Goal: Transaction & Acquisition: Purchase product/service

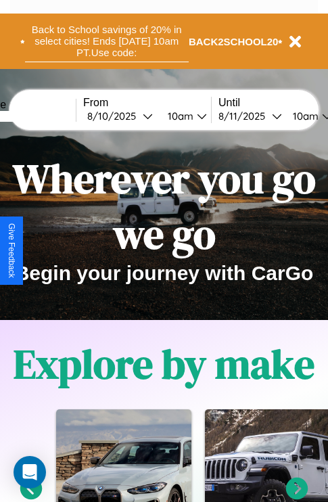
click at [106, 41] on button "Back to School savings of 20% in select cities! Ends 9/1 at 10am PT. Use code:" at bounding box center [107, 41] width 164 height 42
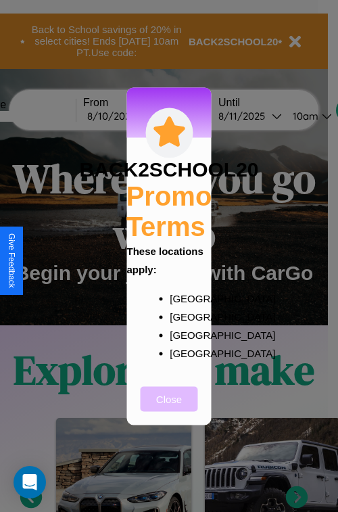
click at [169, 408] on button "Close" at bounding box center [169, 398] width 57 height 25
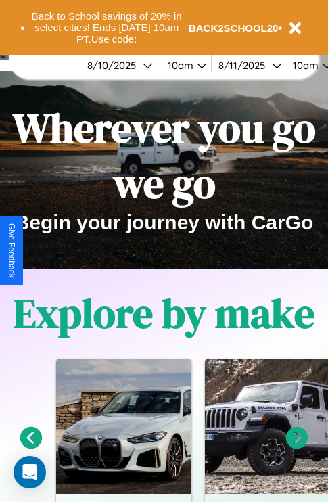
scroll to position [208, 0]
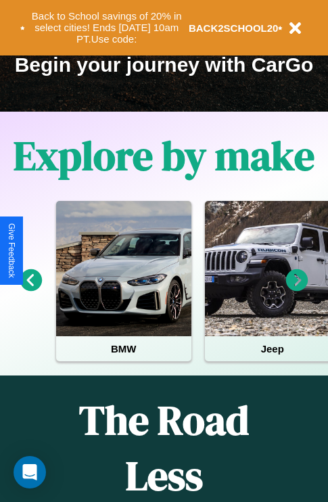
click at [30, 289] on icon at bounding box center [31, 280] width 22 height 22
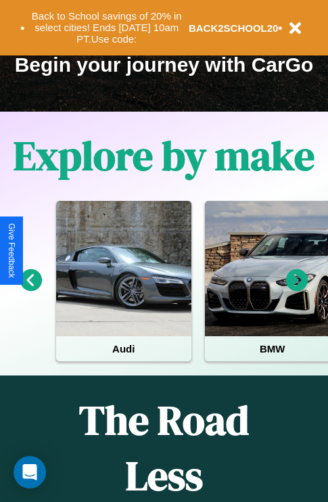
click at [297, 289] on icon at bounding box center [297, 280] width 22 height 22
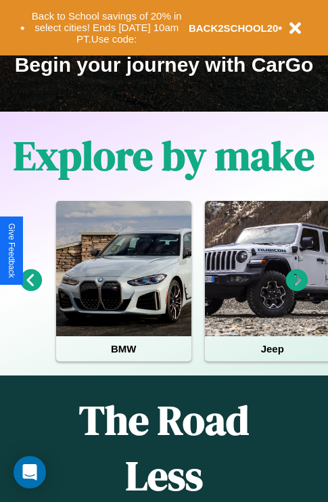
click at [30, 289] on icon at bounding box center [31, 280] width 22 height 22
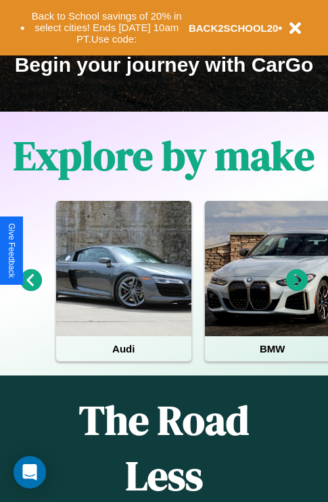
click at [297, 289] on icon at bounding box center [297, 280] width 22 height 22
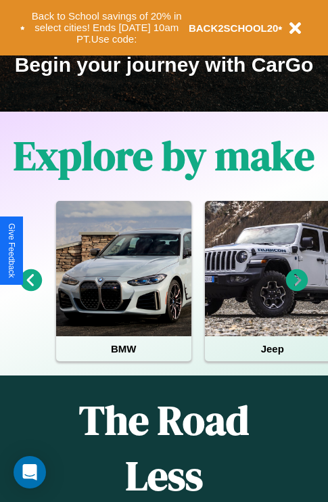
click at [297, 289] on icon at bounding box center [297, 280] width 22 height 22
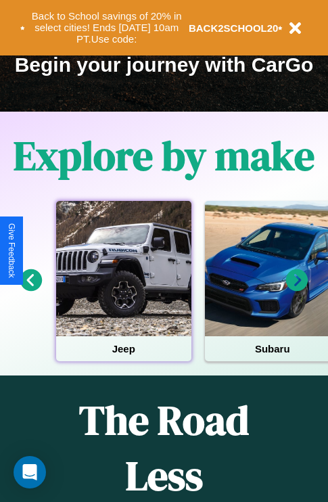
click at [123, 289] on div at bounding box center [123, 268] width 135 height 135
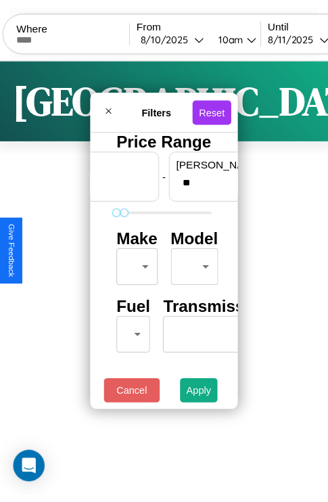
scroll to position [0, 84]
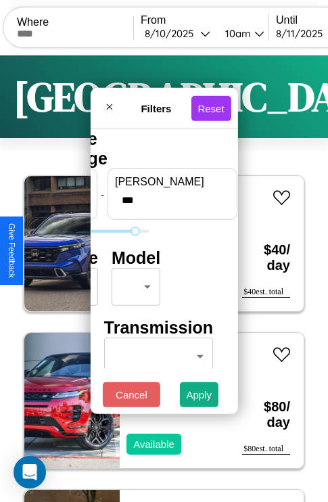
type input "***"
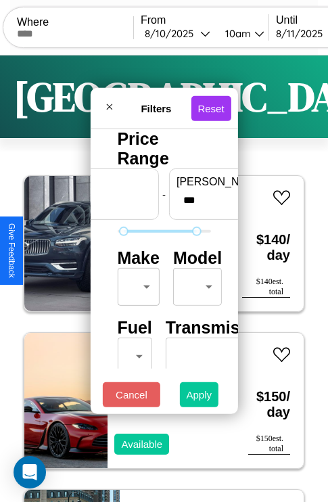
type input "**"
click at [199, 398] on button "Apply" at bounding box center [199, 394] width 39 height 25
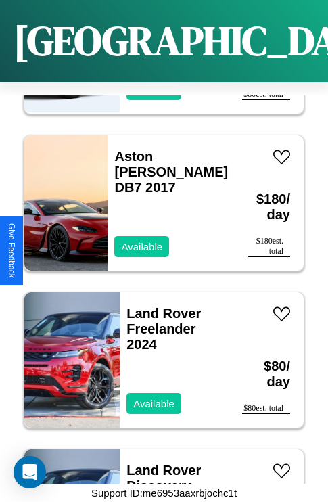
scroll to position [3972, 0]
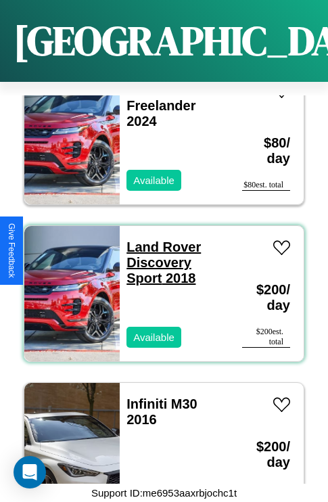
click at [160, 239] on link "Land Rover Discovery Sport 2018" at bounding box center [163, 262] width 74 height 46
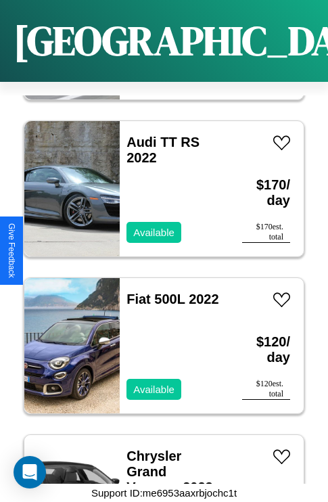
scroll to position [364, 0]
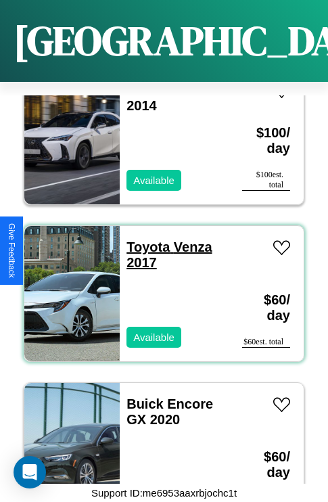
click at [144, 239] on link "Toyota Venza 2017" at bounding box center [168, 254] width 85 height 30
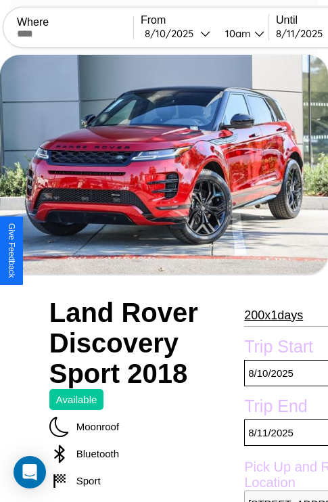
scroll to position [452, 51]
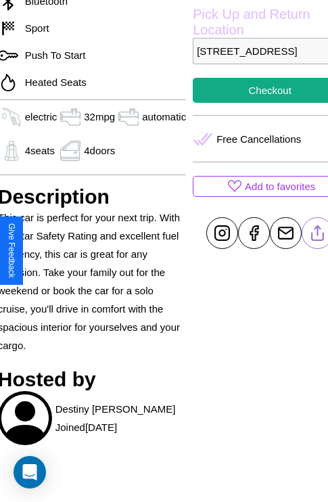
click at [318, 235] on line at bounding box center [318, 230] width 0 height 9
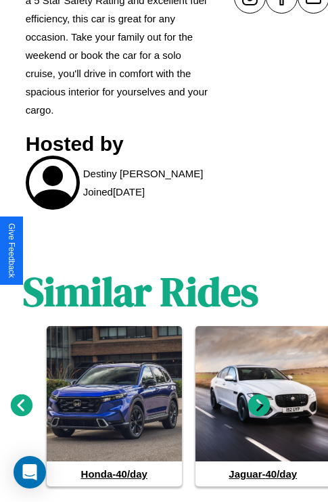
scroll to position [717, 20]
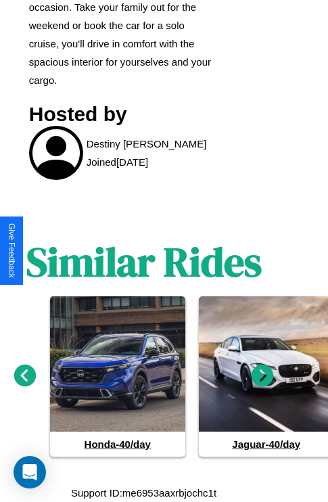
click at [262, 376] on icon at bounding box center [262, 375] width 22 height 22
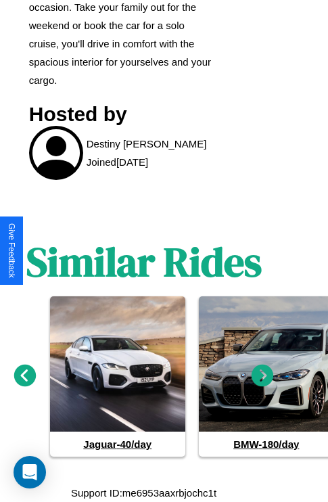
click at [262, 376] on icon at bounding box center [262, 375] width 22 height 22
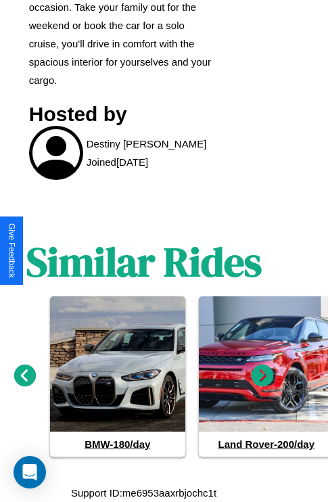
click at [24, 376] on icon at bounding box center [25, 375] width 22 height 22
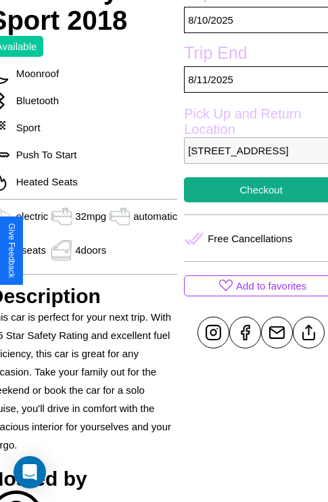
scroll to position [310, 65]
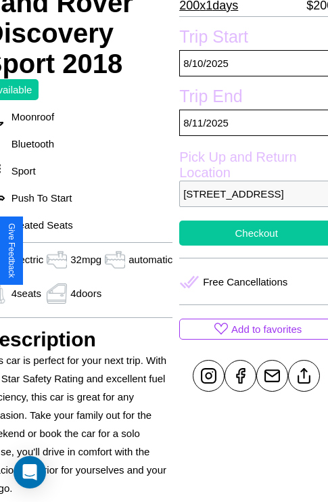
click at [250, 245] on button "Checkout" at bounding box center [256, 232] width 154 height 25
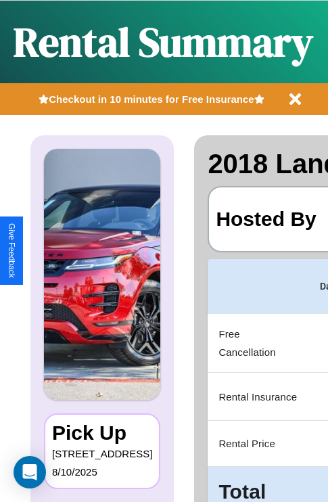
scroll to position [0, 256]
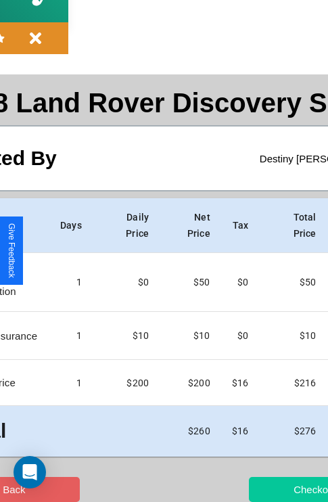
click at [262, 489] on button "Checkout" at bounding box center [315, 489] width 132 height 25
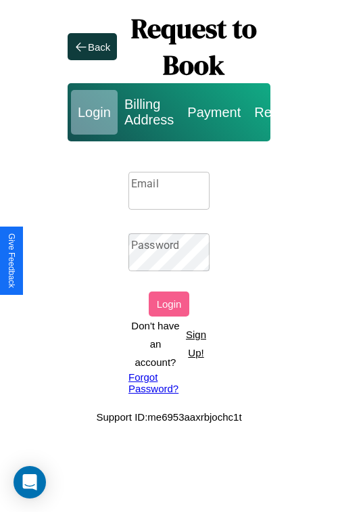
click at [195, 343] on p "Sign Up!" at bounding box center [196, 343] width 27 height 37
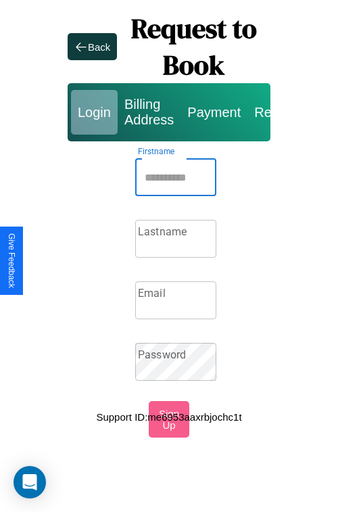
click at [176, 177] on input "Firstname" at bounding box center [175, 177] width 81 height 38
type input "*******"
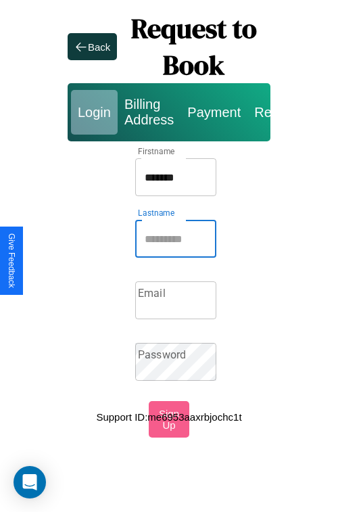
click at [176, 239] on input "Lastname" at bounding box center [175, 239] width 81 height 38
type input "******"
click at [176, 300] on input "Email" at bounding box center [175, 300] width 81 height 38
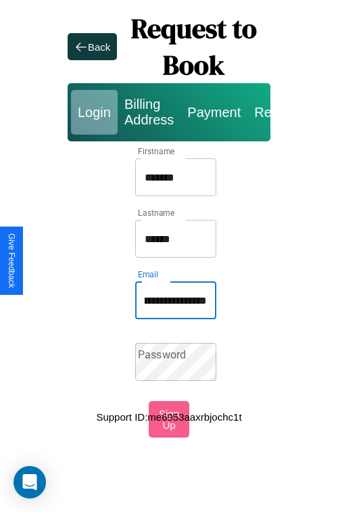
scroll to position [0, 70]
type input "**********"
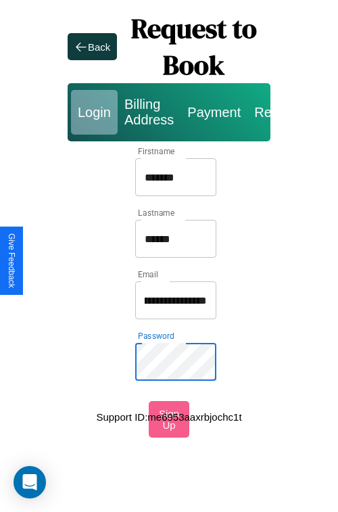
scroll to position [0, 0]
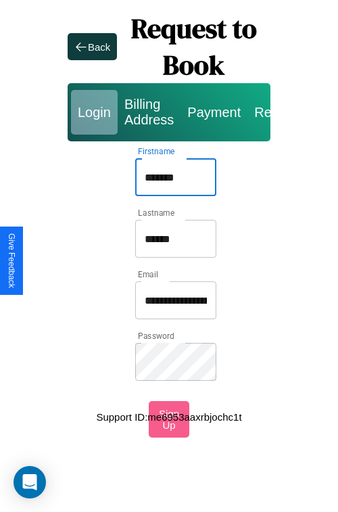
click at [176, 177] on input "*******" at bounding box center [175, 177] width 81 height 38
type input "**********"
click at [176, 300] on input "**********" at bounding box center [175, 300] width 81 height 38
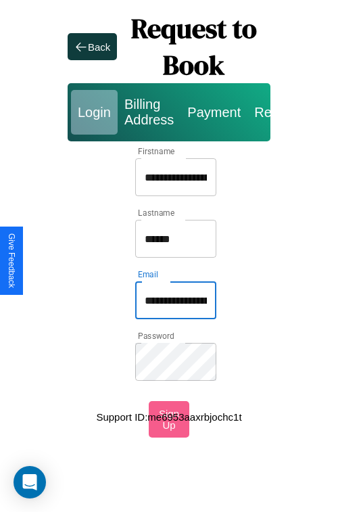
type input "**********"
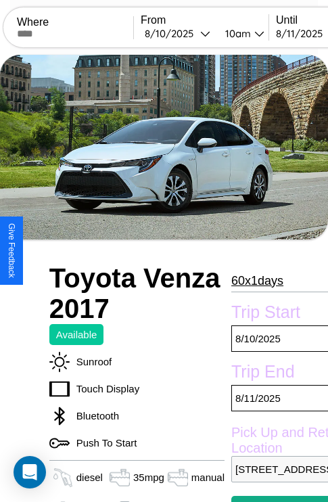
scroll to position [227, 49]
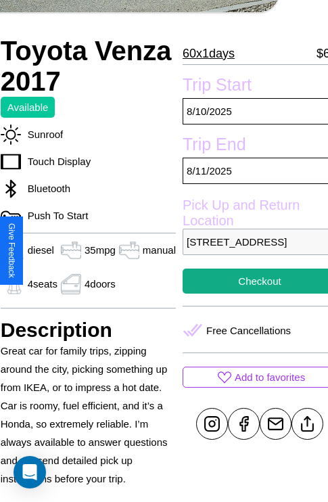
click at [250, 251] on p "[STREET_ADDRESS]" at bounding box center [260, 242] width 154 height 26
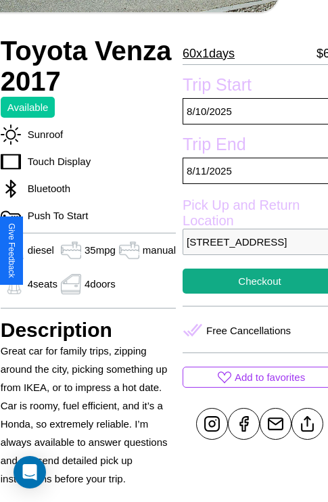
click at [250, 251] on p "[STREET_ADDRESS]" at bounding box center [260, 242] width 154 height 26
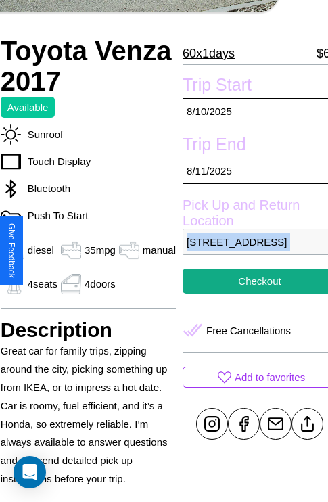
click at [250, 251] on p "[STREET_ADDRESS]" at bounding box center [260, 242] width 154 height 26
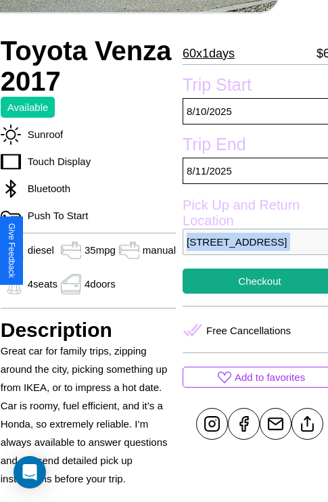
click at [250, 251] on p "[STREET_ADDRESS]" at bounding box center [260, 242] width 154 height 26
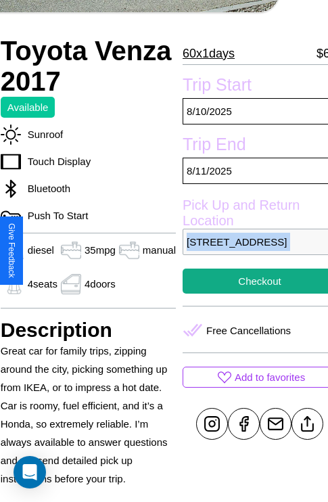
click at [250, 251] on p "[STREET_ADDRESS]" at bounding box center [260, 242] width 154 height 26
